Goal: Find specific page/section: Find specific page/section

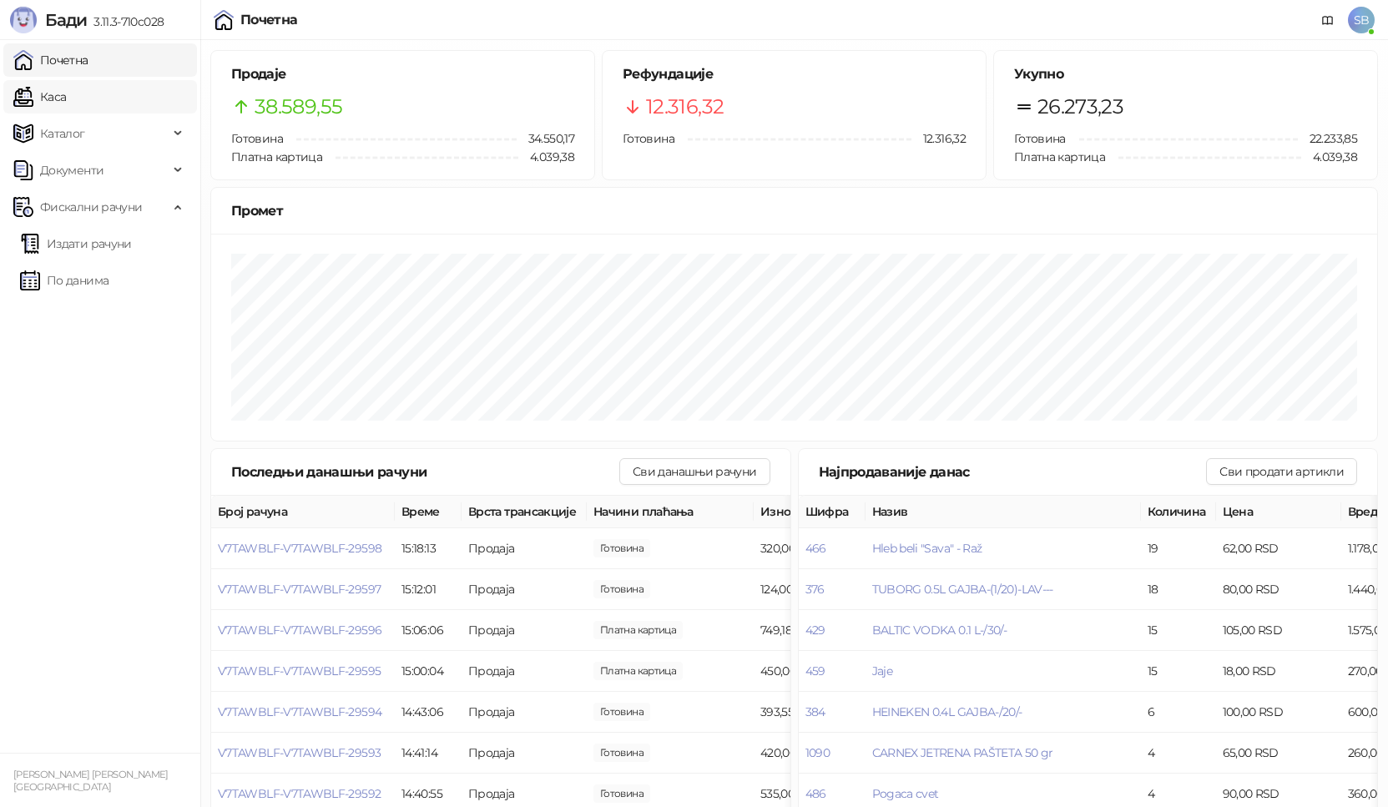
click at [52, 99] on link "Каса" at bounding box center [39, 96] width 53 height 33
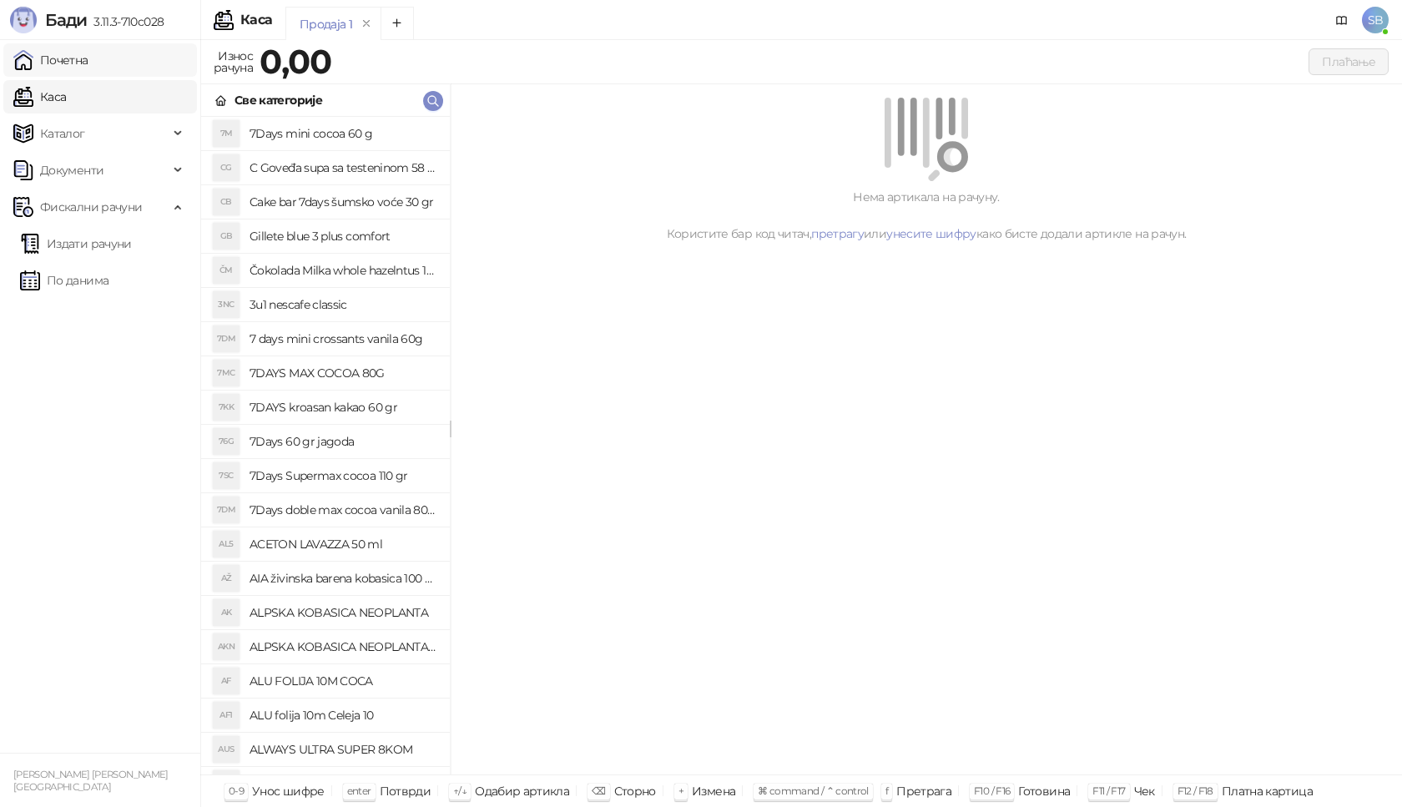
click at [58, 62] on link "Почетна" at bounding box center [50, 59] width 75 height 33
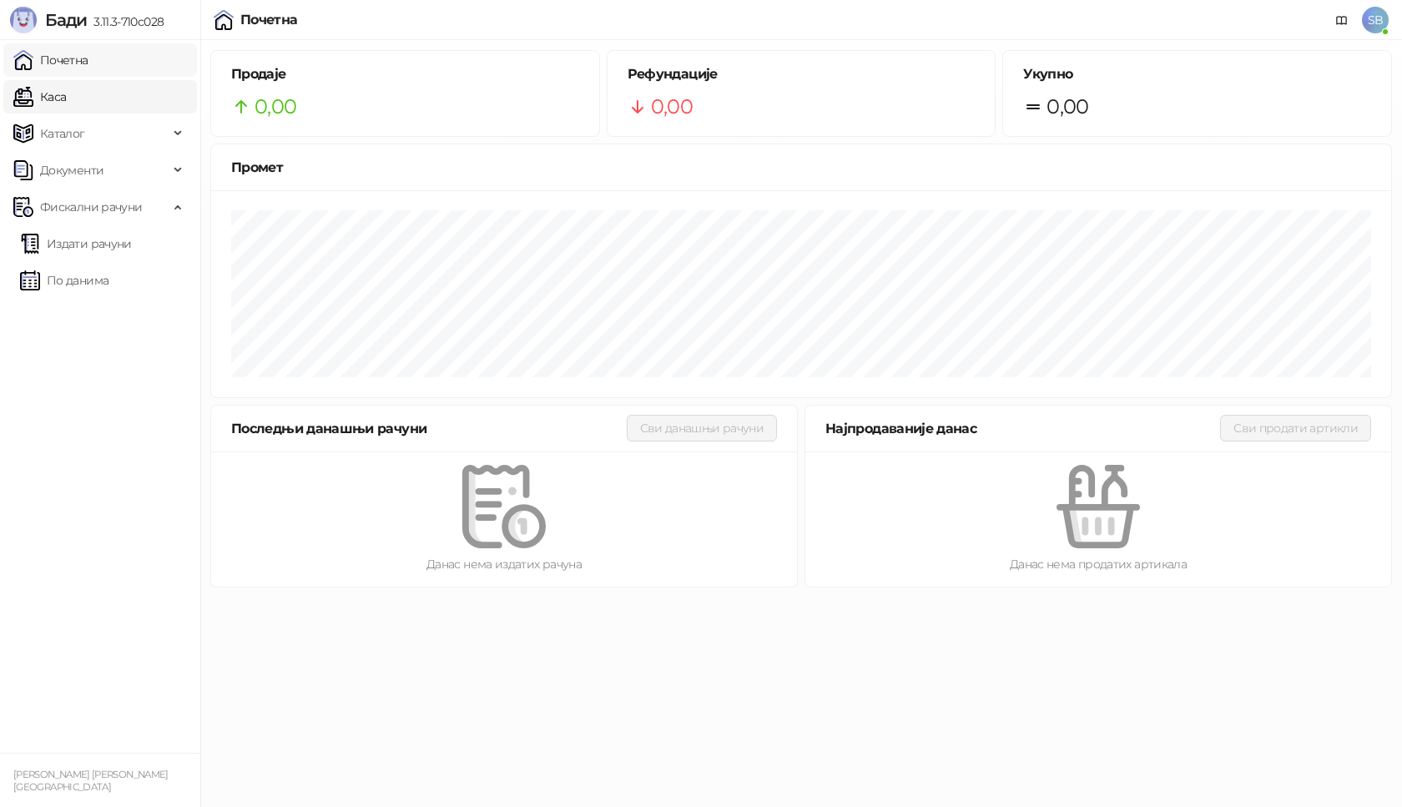
click at [58, 62] on link "Почетна" at bounding box center [50, 59] width 75 height 33
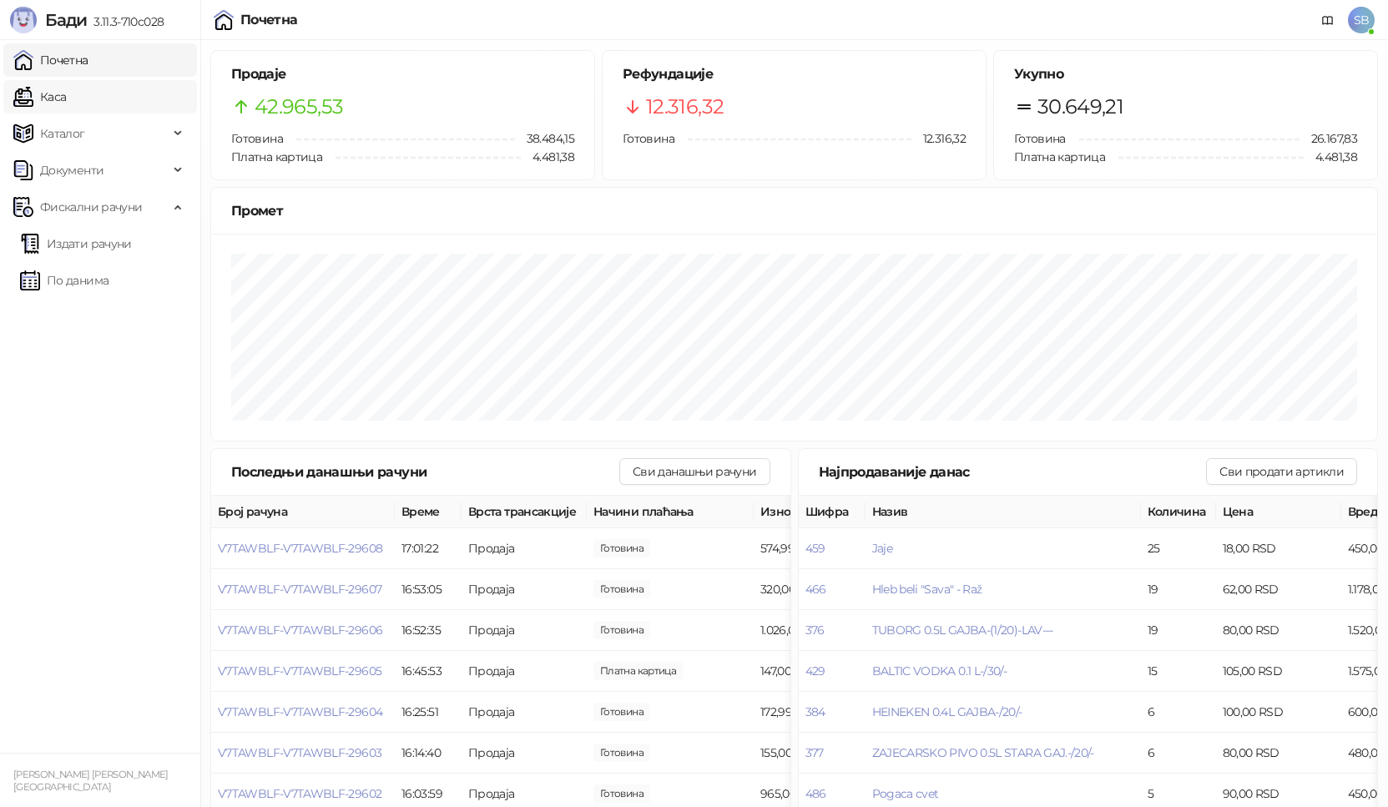
click at [66, 98] on link "Каса" at bounding box center [39, 96] width 53 height 33
